Goal: Task Accomplishment & Management: Use online tool/utility

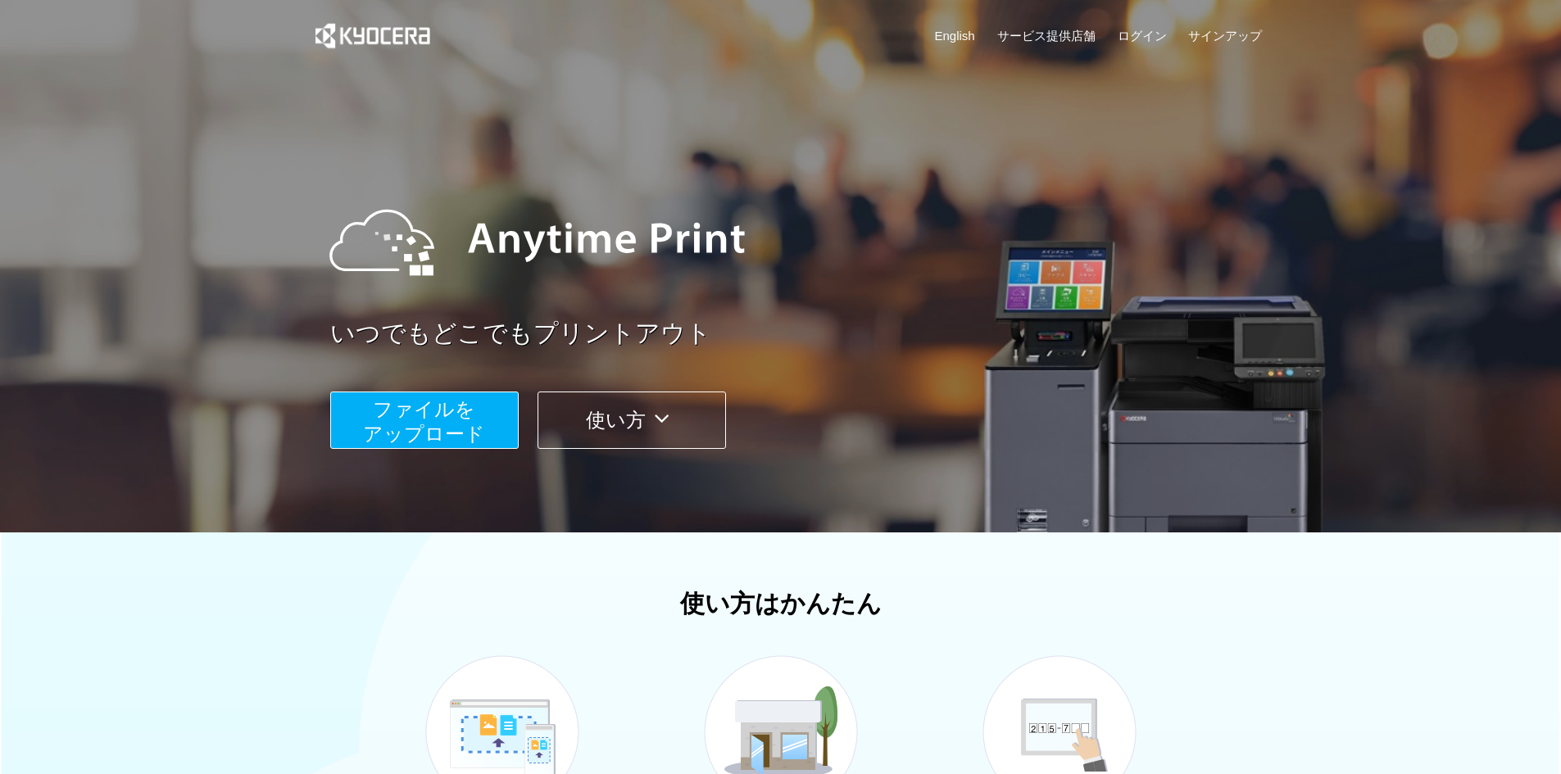
click at [468, 406] on span "ファイルを ​​アップロード" at bounding box center [424, 421] width 122 height 47
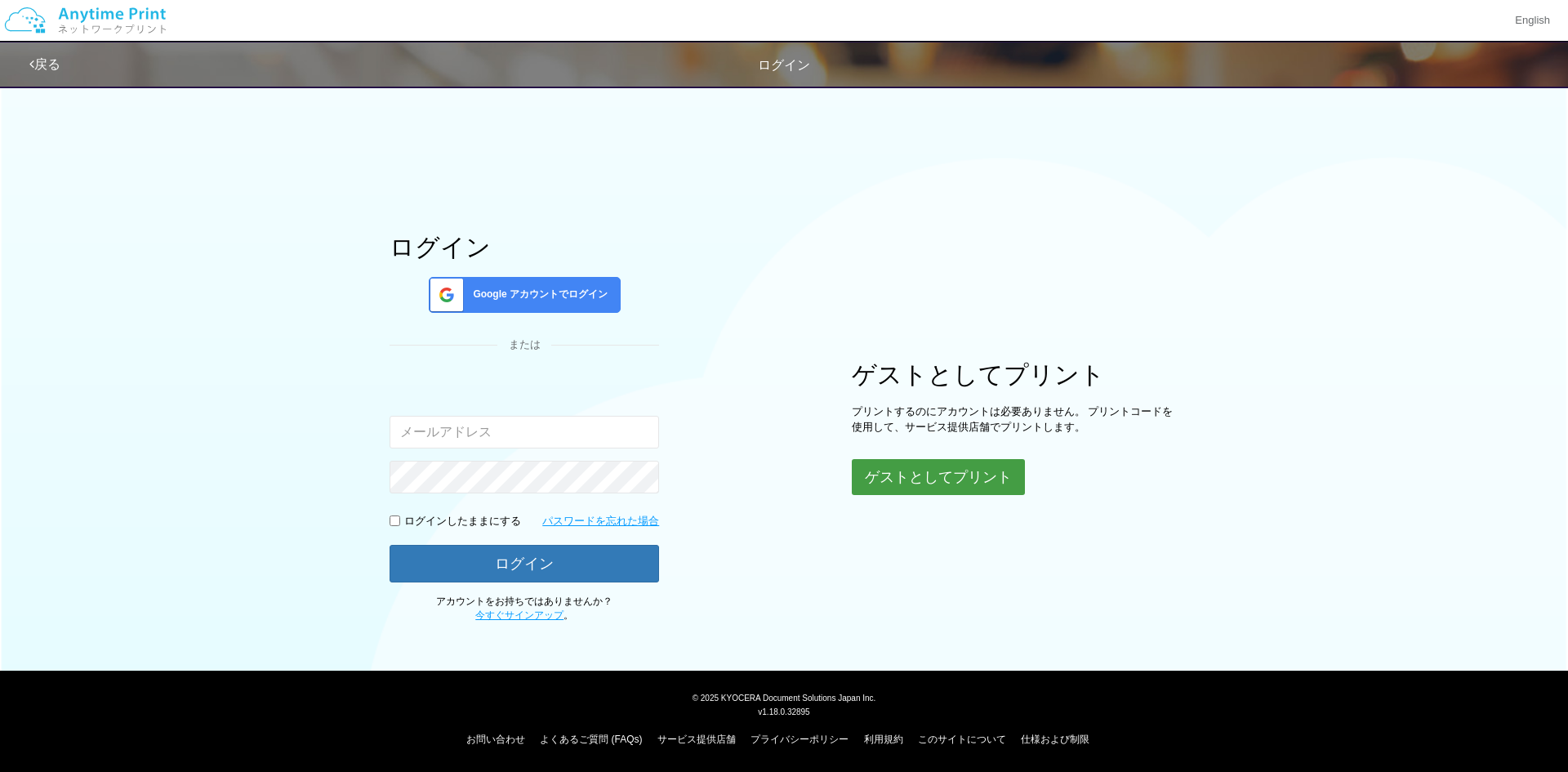
click at [934, 472] on button "ゲストとしてプリント" at bounding box center [939, 478] width 173 height 36
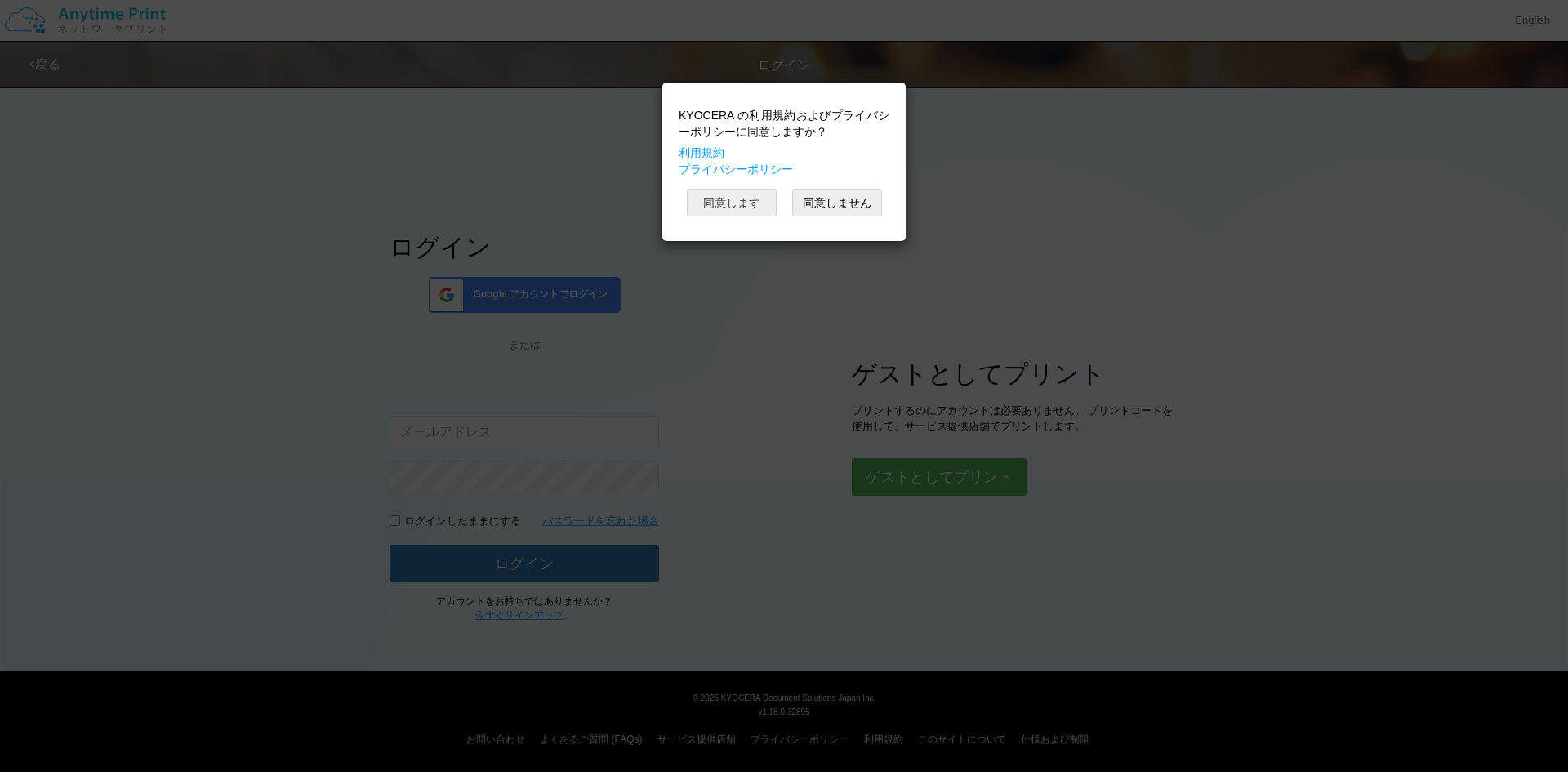
click at [716, 207] on button "同意します" at bounding box center [732, 202] width 90 height 28
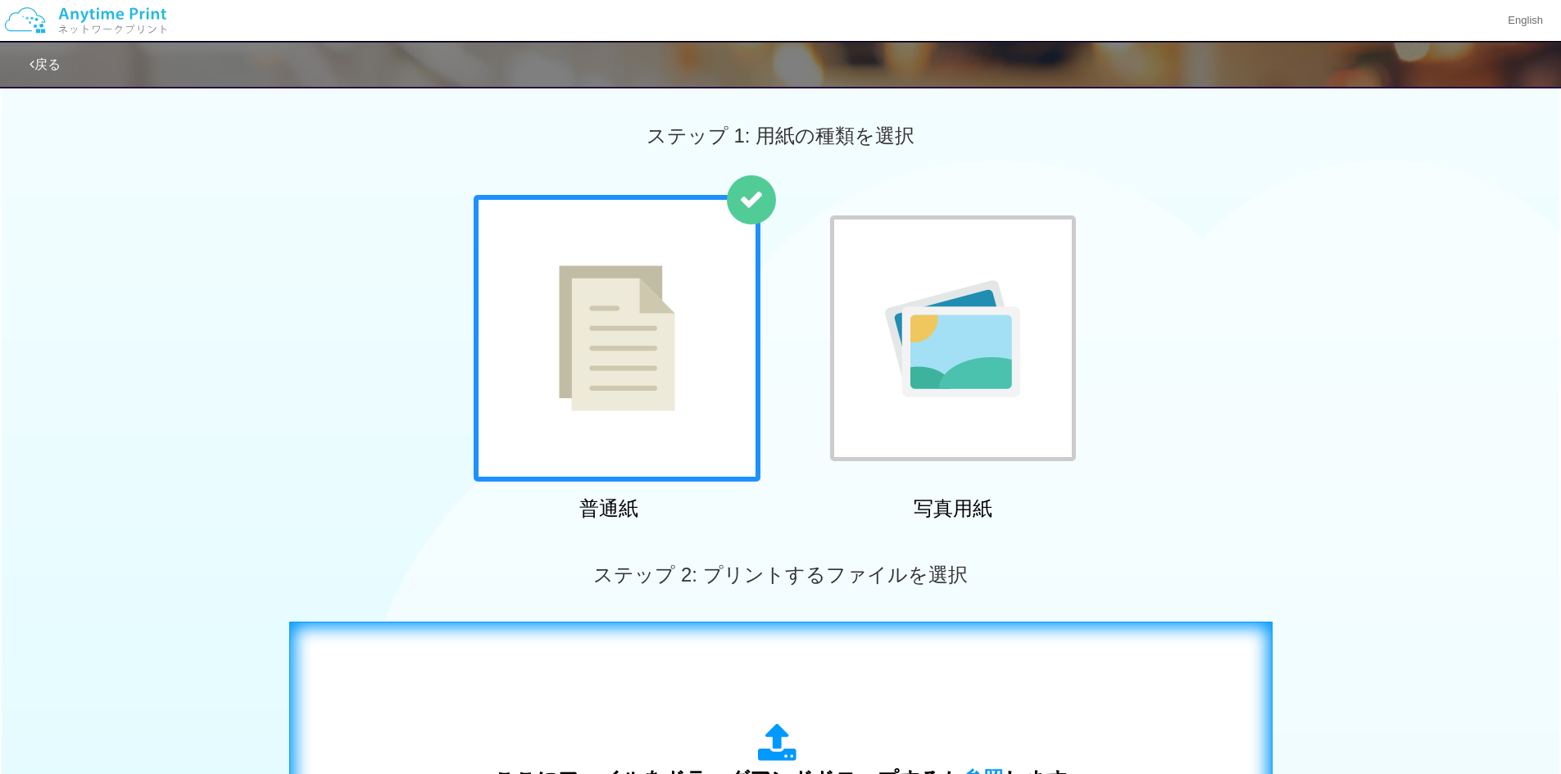
scroll to position [472, 0]
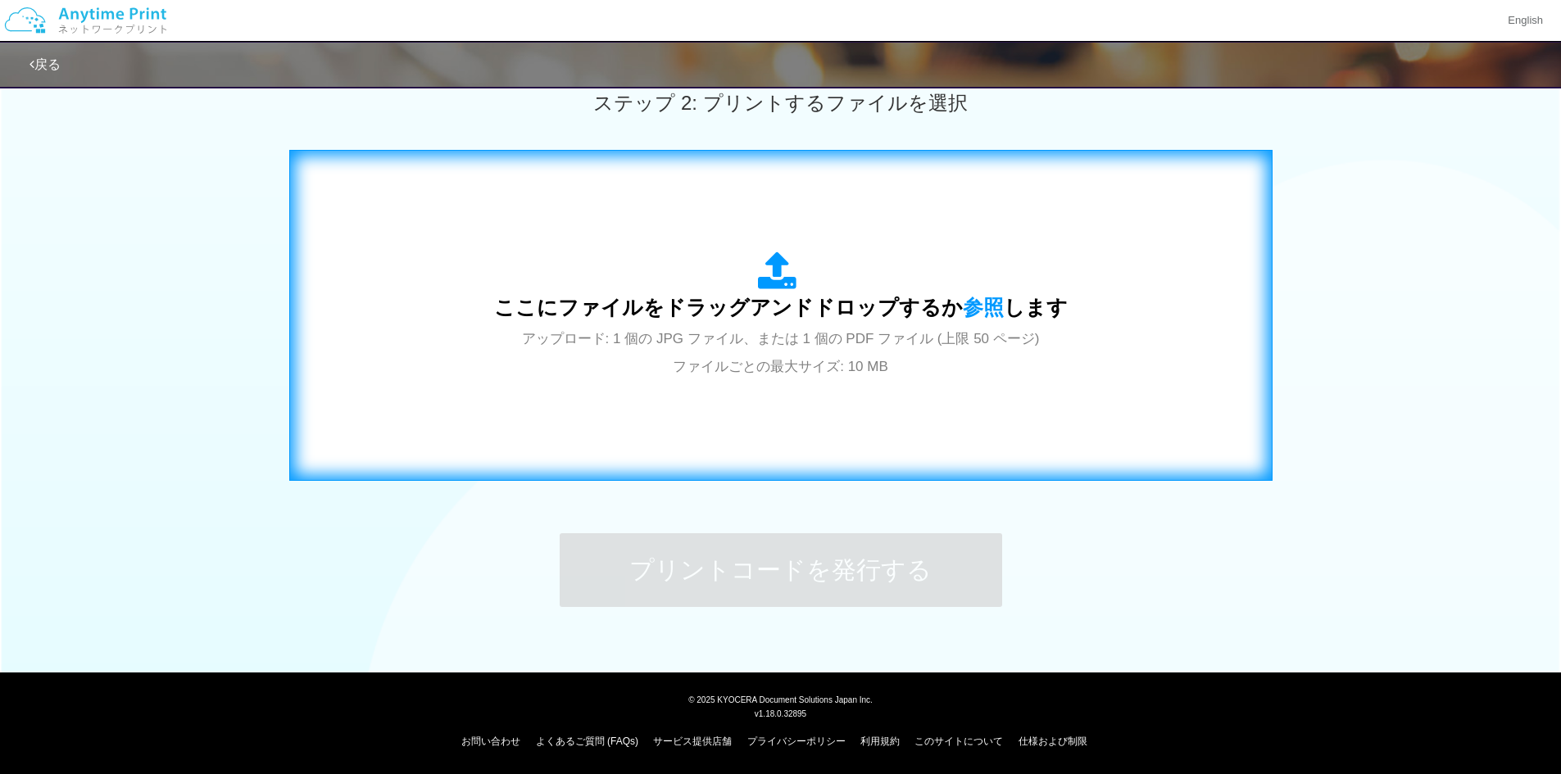
click at [842, 222] on div "ここにファイルをドラッグアンドドロップするか 参照 します アップロード: 1 個の JPG ファイル、または 1 個の PDF ファイル (上限 50 ペー…" at bounding box center [780, 315] width 949 height 297
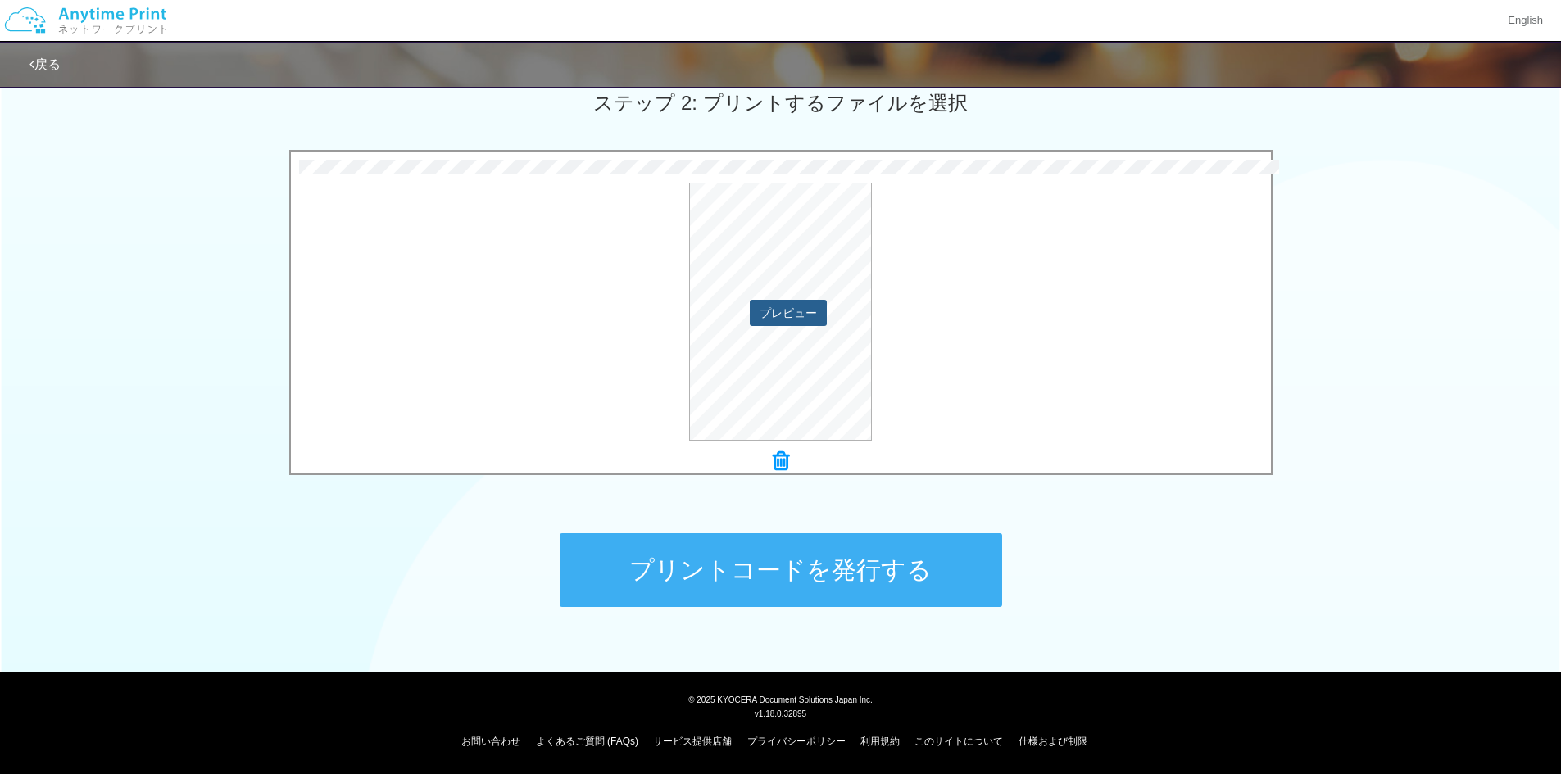
click at [790, 323] on button "プレビュー" at bounding box center [788, 313] width 77 height 26
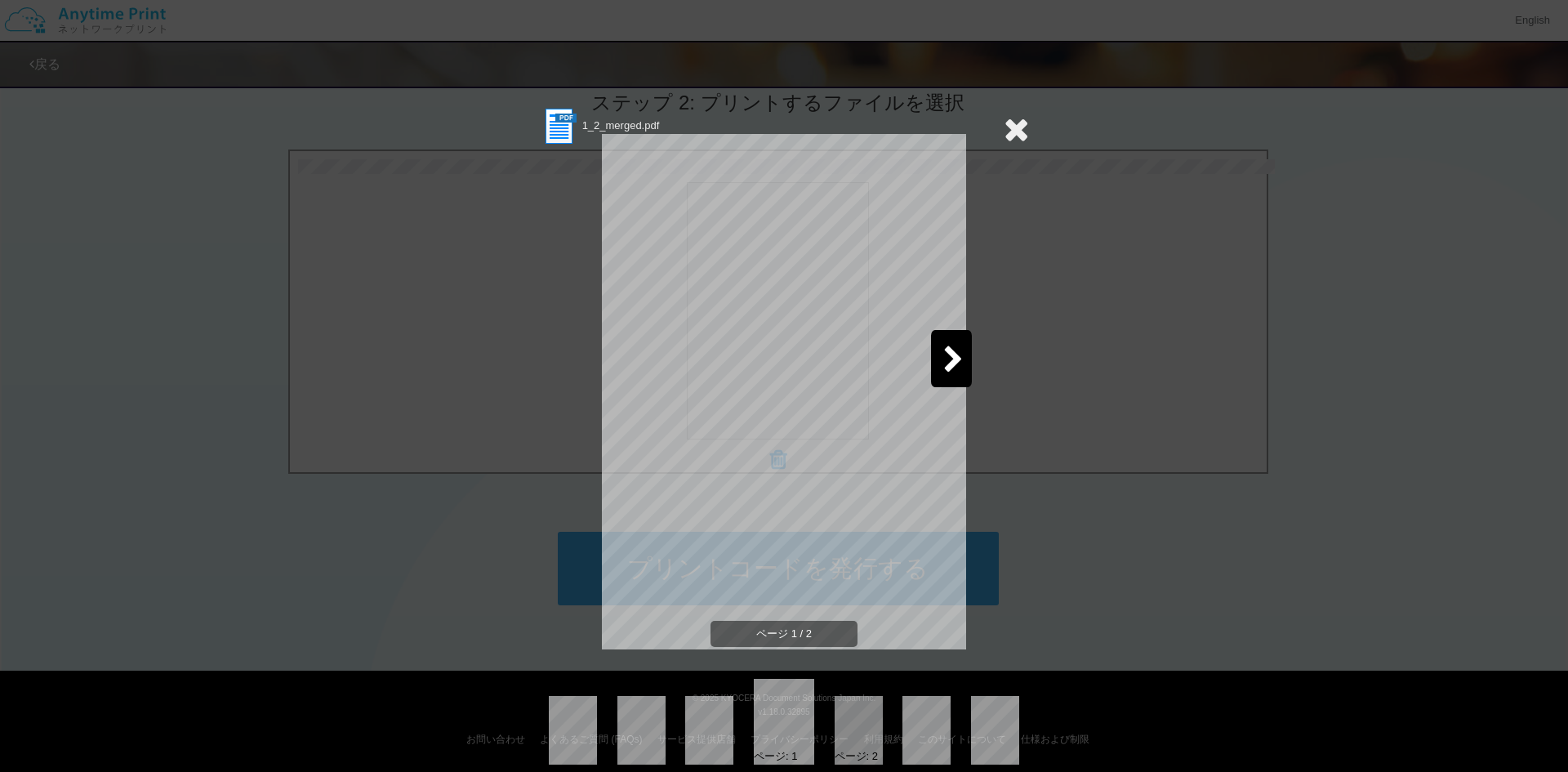
click at [931, 354] on div at bounding box center [951, 358] width 41 height 57
click at [1011, 127] on icon at bounding box center [1016, 129] width 25 height 33
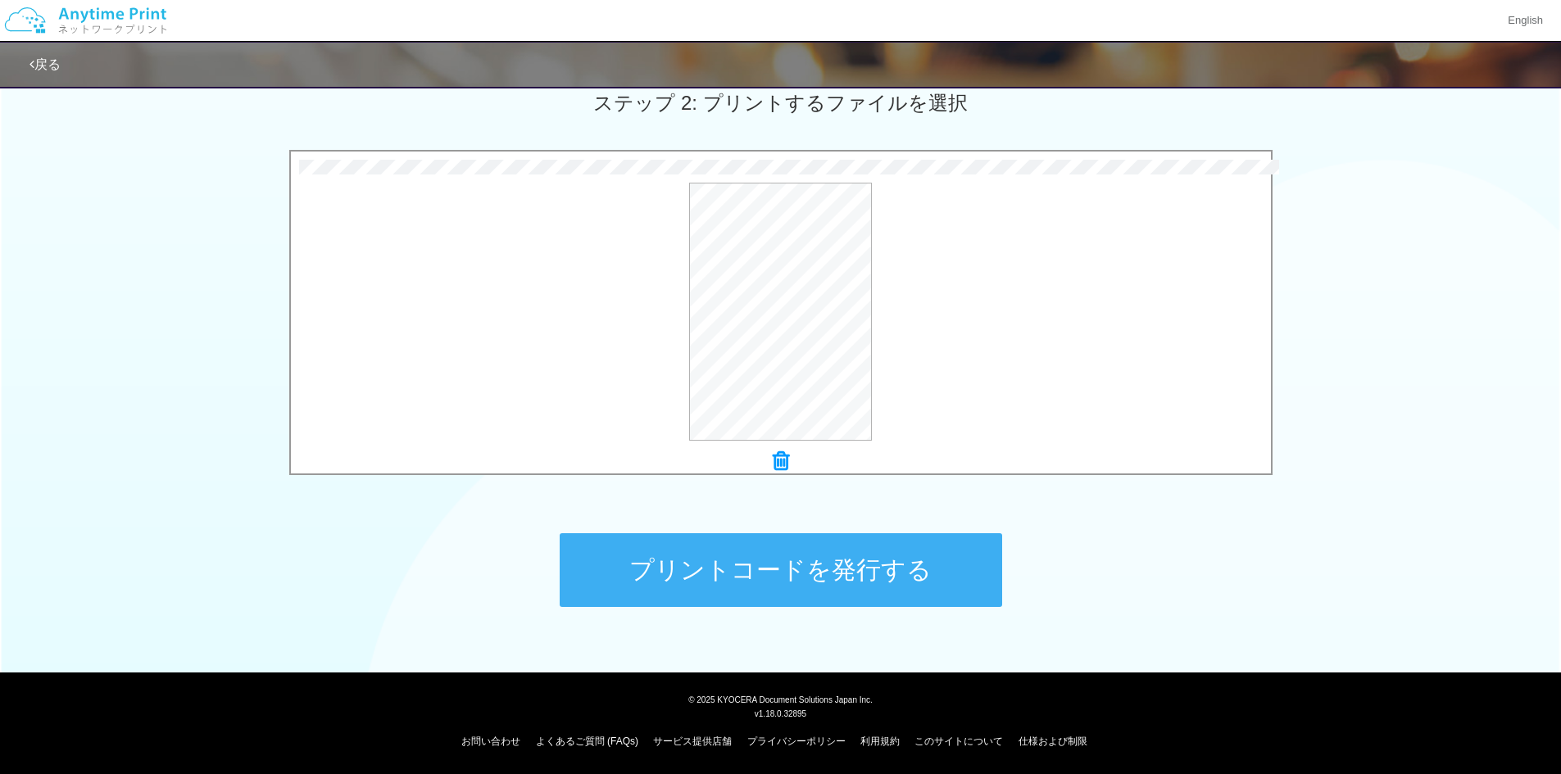
click at [921, 554] on button "プリントコードを発行する" at bounding box center [781, 571] width 443 height 74
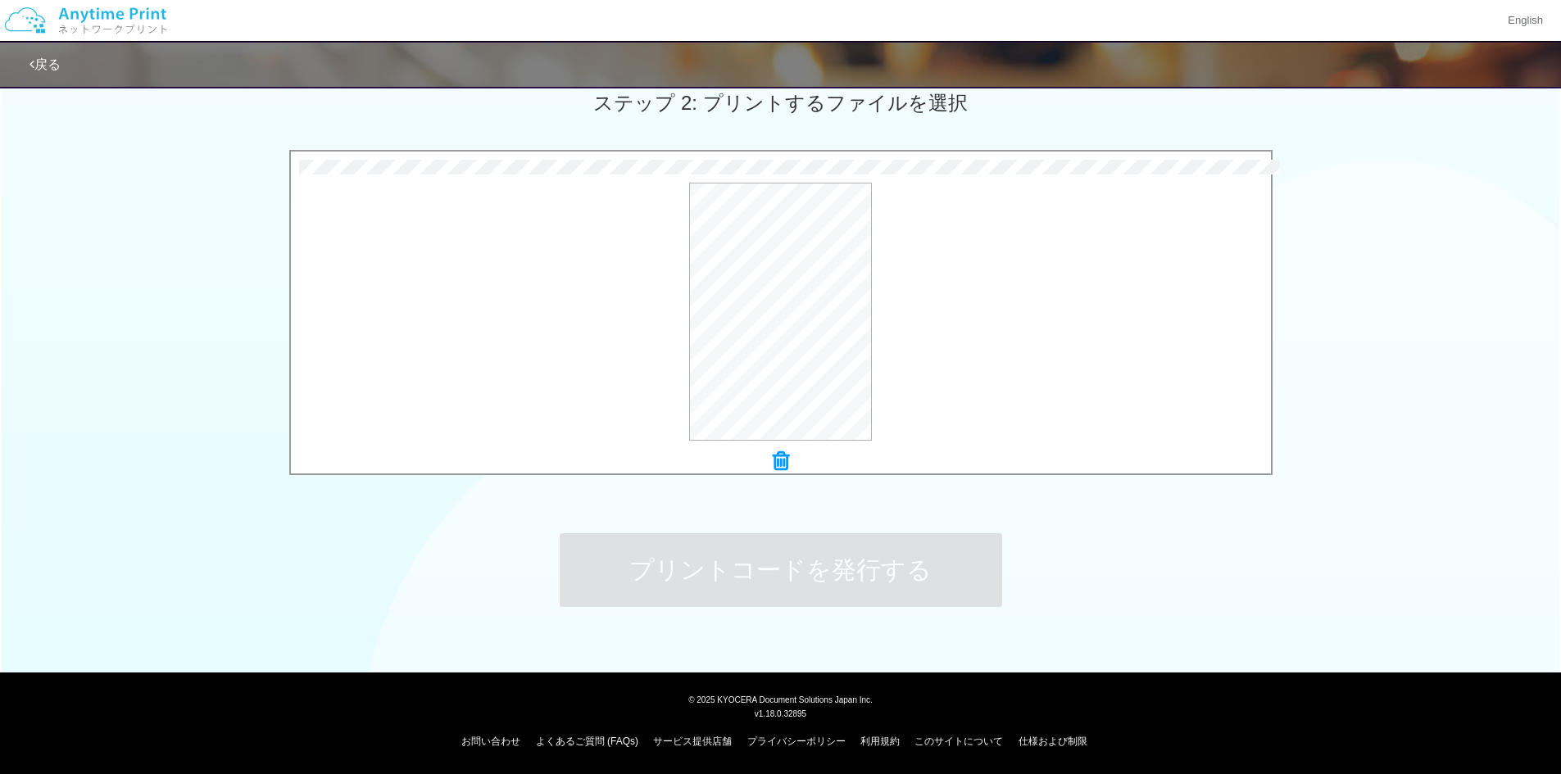
scroll to position [0, 0]
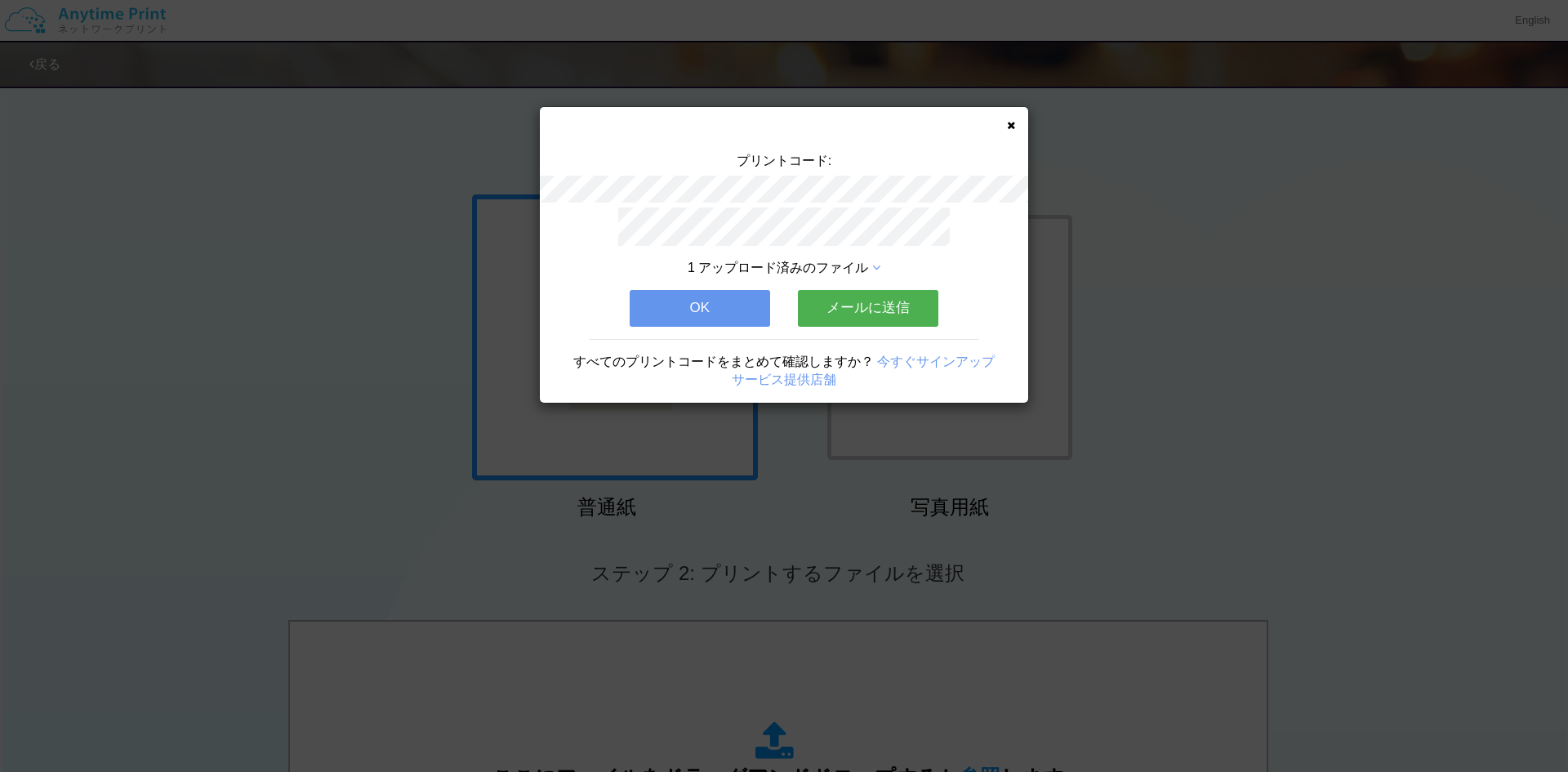
click at [1016, 127] on div "プリントコード: 1 アップロード済みのファイル OK メールに送信 すべてのプリントコードをまとめて確認しますか？ 今すぐサインアップ サービス提供店舗" at bounding box center [784, 254] width 488 height 296
click at [1012, 123] on icon at bounding box center [1011, 125] width 8 height 11
